Goal: Register for event/course

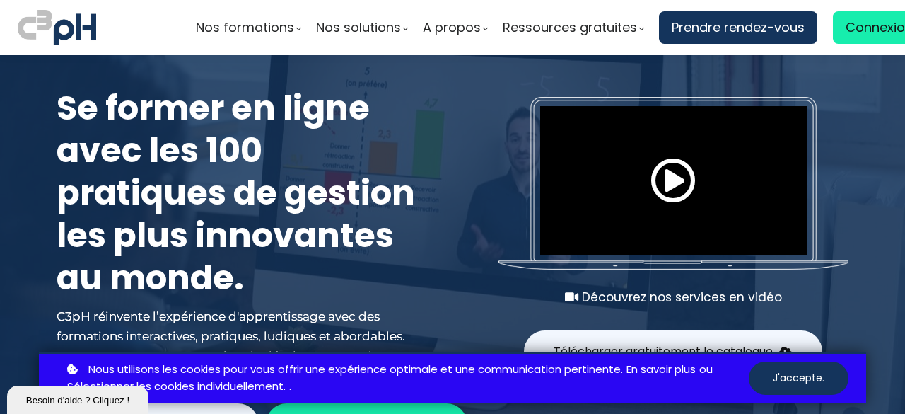
click at [680, 174] on span at bounding box center [673, 180] width 45 height 45
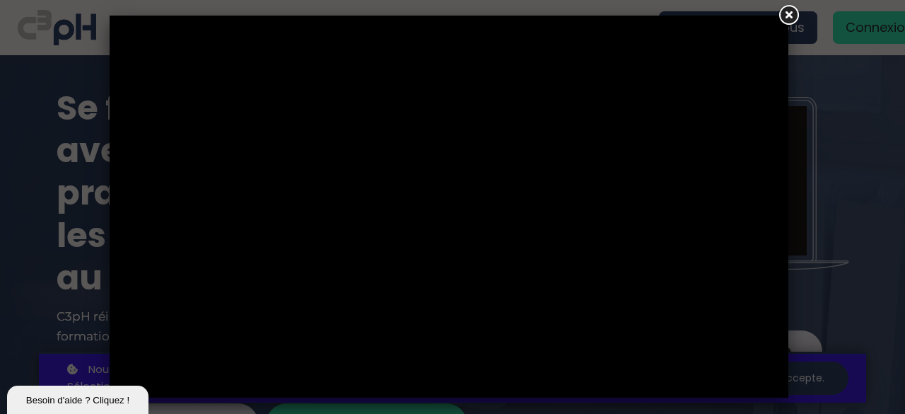
click at [793, 19] on link at bounding box center [788, 15] width 25 height 25
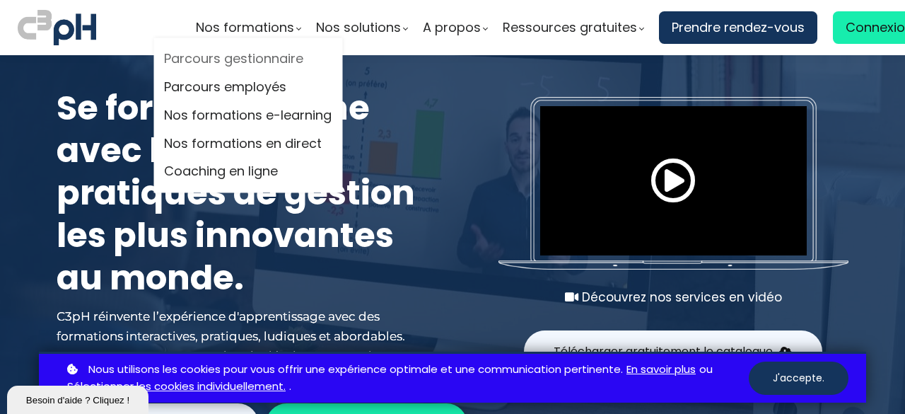
click at [270, 67] on link "Parcours gestionnaire" at bounding box center [248, 59] width 168 height 21
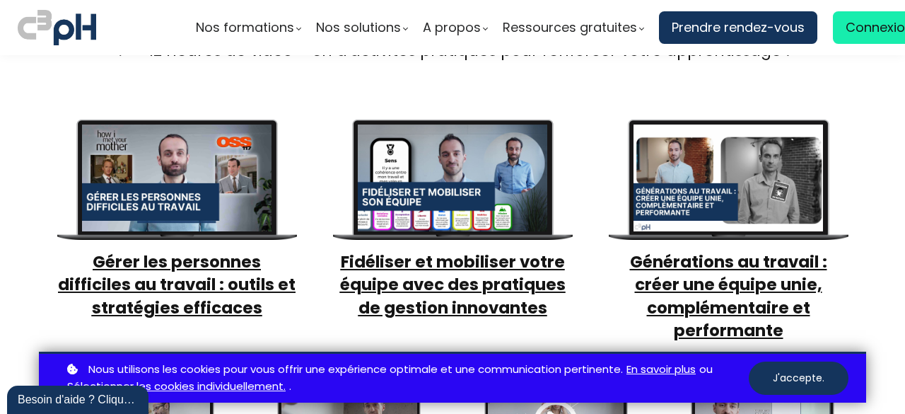
scroll to position [495, 0]
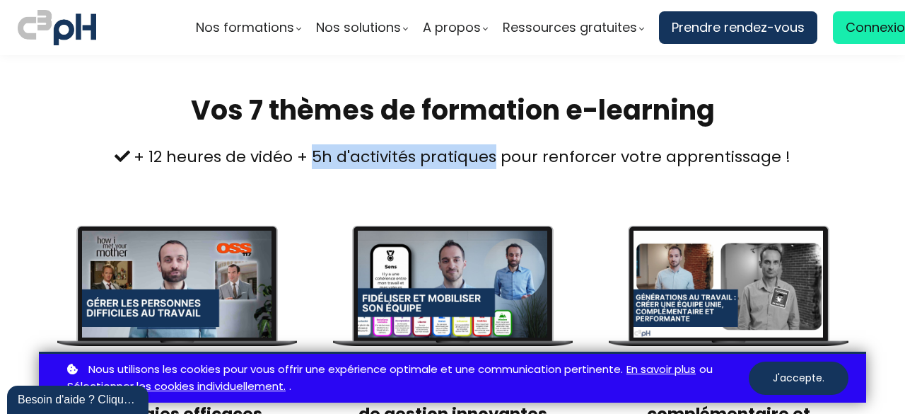
drag, startPoint x: 317, startPoint y: 139, endPoint x: 493, endPoint y: 140, distance: 175.4
click at [493, 144] on div "+ 12 heures de vidéo + 5h d'activités pratiques pour renforcer votre apprentiss…" at bounding box center [453, 156] width 792 height 25
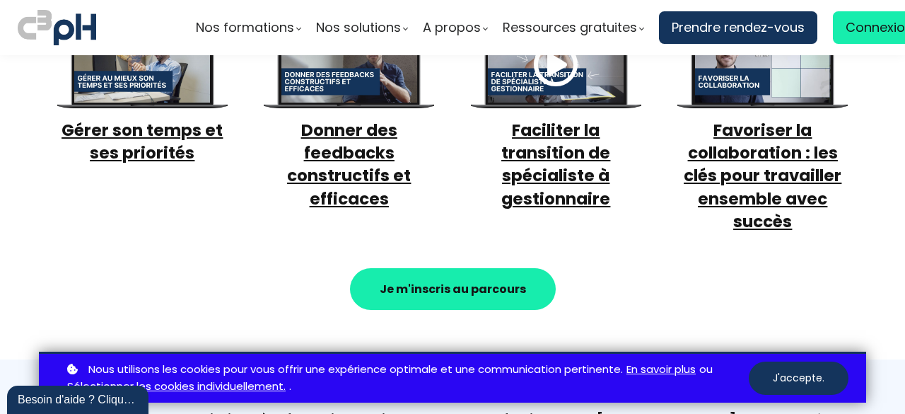
scroll to position [990, 0]
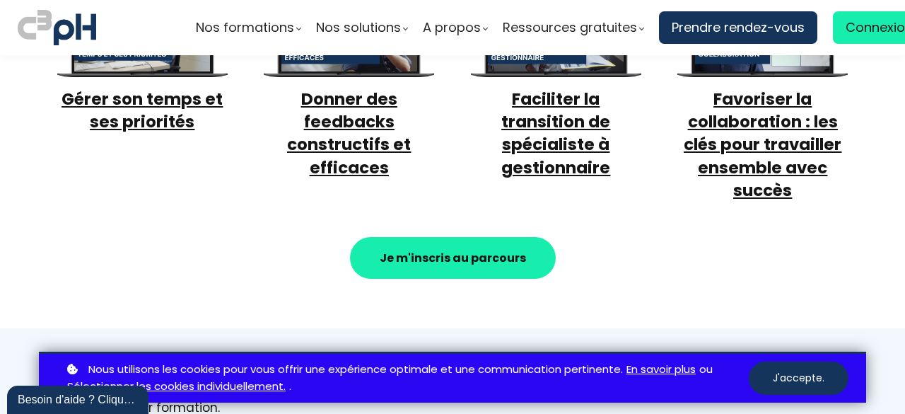
click at [544, 102] on span "Faciliter la transition de spécialiste à gestionnaire" at bounding box center [555, 133] width 109 height 91
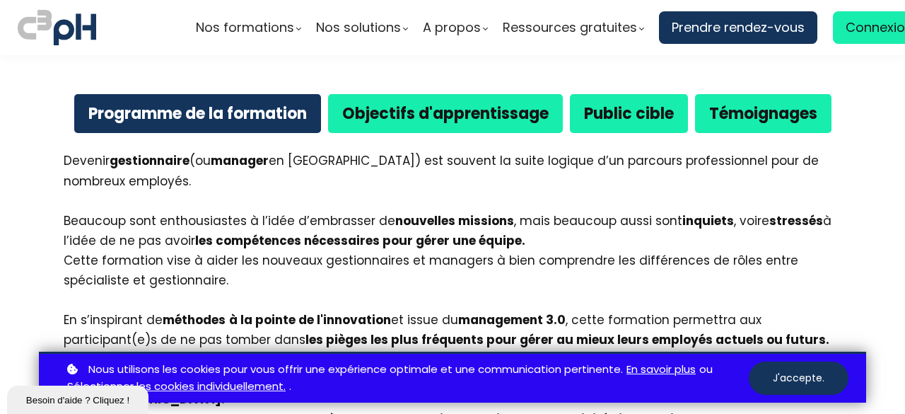
scroll to position [849, 0]
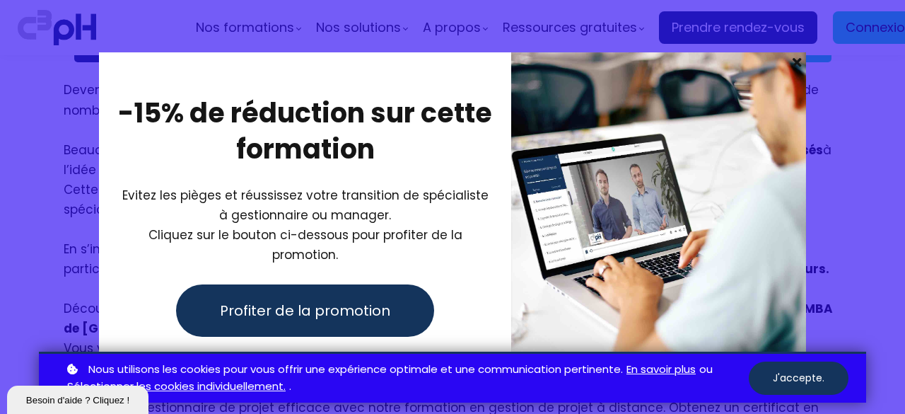
click at [848, 147] on div at bounding box center [452, 207] width 905 height 414
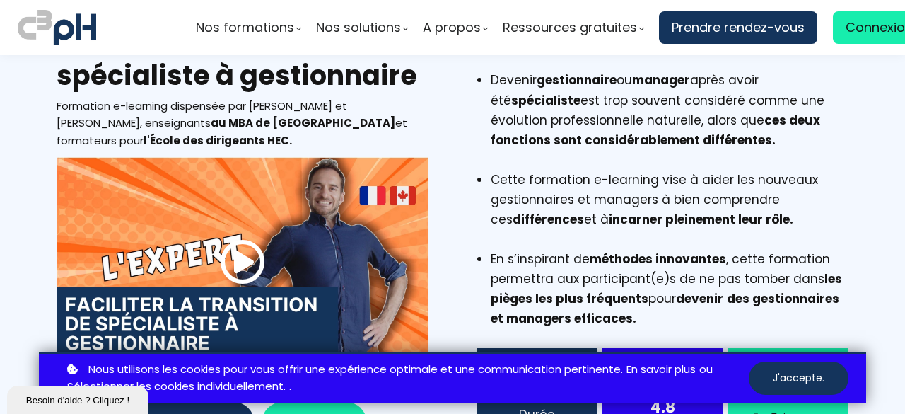
scroll to position [0, 0]
